Goal: Information Seeking & Learning: Learn about a topic

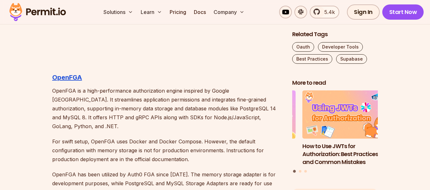
scroll to position [1717, 0]
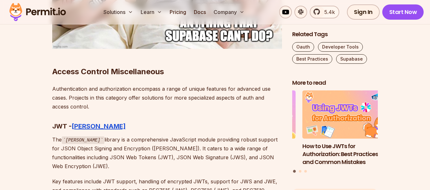
scroll to position [2989, 0]
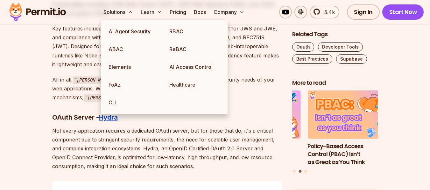
drag, startPoint x: 191, startPoint y: 64, endPoint x: 226, endPoint y: 71, distance: 35.7
click at [191, 64] on link "AI Access Control" at bounding box center [194, 67] width 61 height 18
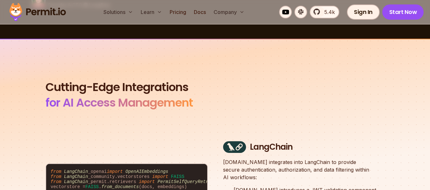
scroll to position [1972, 0]
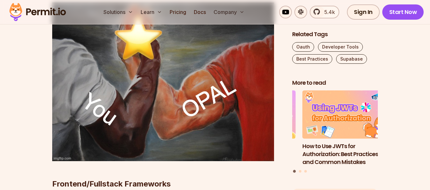
scroll to position [2289, 0]
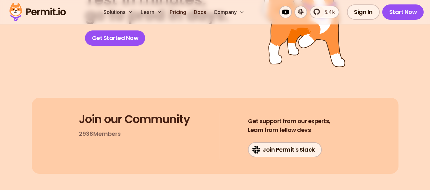
scroll to position [2067, 0]
